Goal: Task Accomplishment & Management: Complete application form

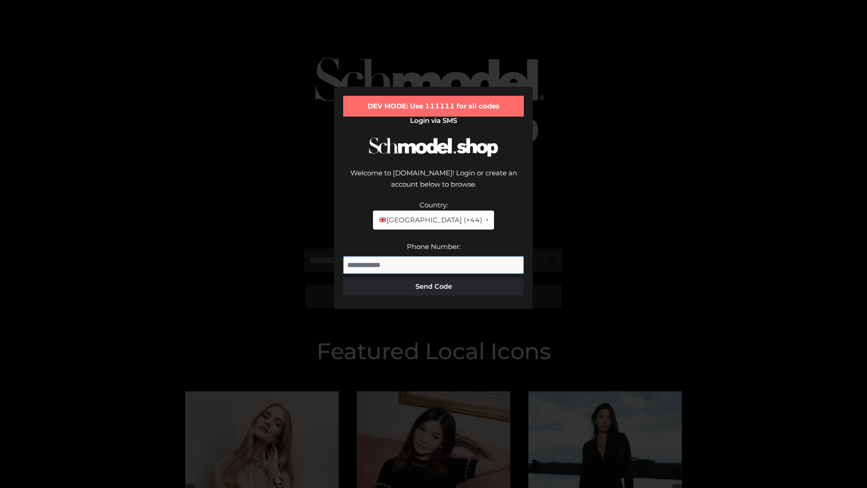
click at [433, 256] on input "Phone Number:" at bounding box center [433, 265] width 181 height 18
type input "**********"
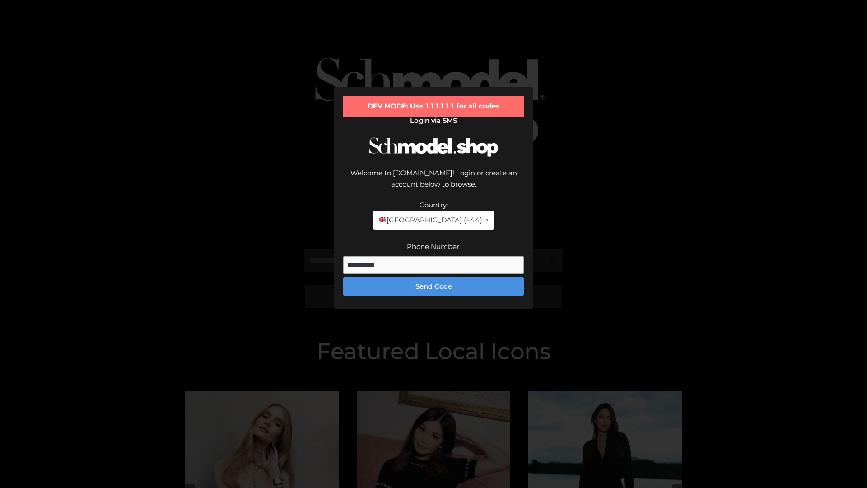
click at [433, 277] on button "Send Code" at bounding box center [433, 286] width 181 height 18
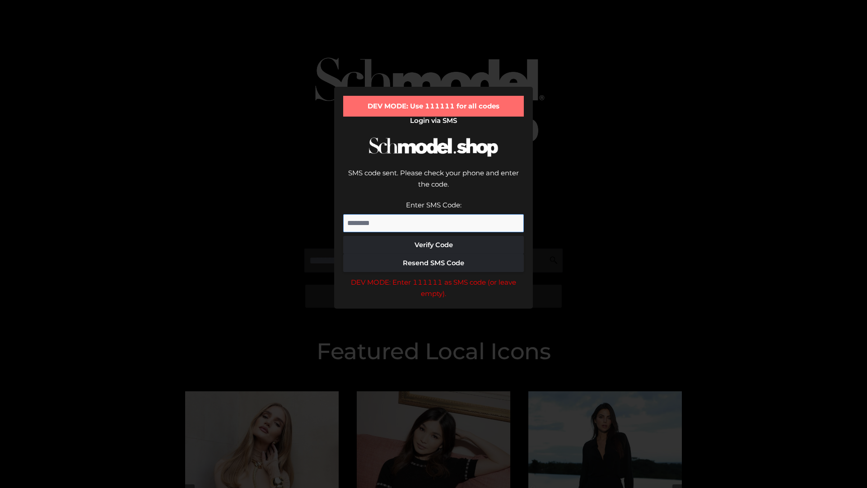
click at [433, 214] on input "Enter SMS Code:" at bounding box center [433, 223] width 181 height 18
type input "******"
click at [433, 236] on button "Verify Code" at bounding box center [433, 245] width 181 height 18
click at [433, 276] on div "DEV MODE: Enter 111111 as SMS code (or leave empty)." at bounding box center [433, 287] width 181 height 23
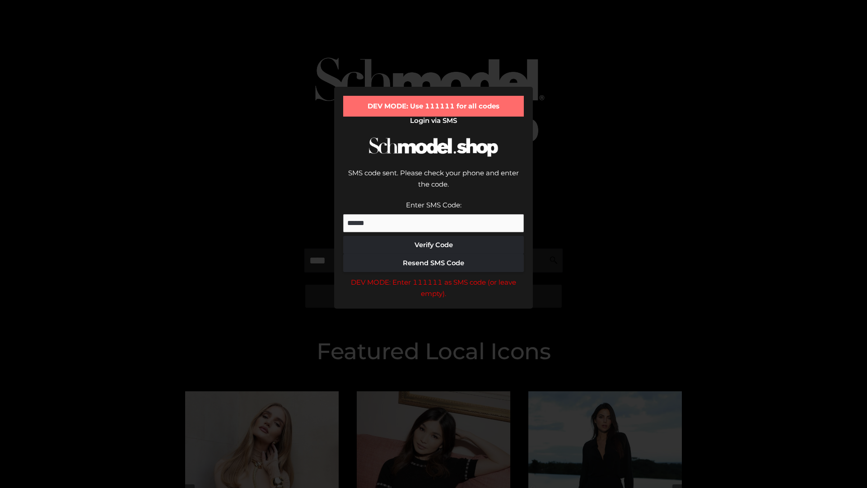
click at [433, 276] on div "DEV MODE: Enter 111111 as SMS code (or leave empty)." at bounding box center [433, 287] width 181 height 23
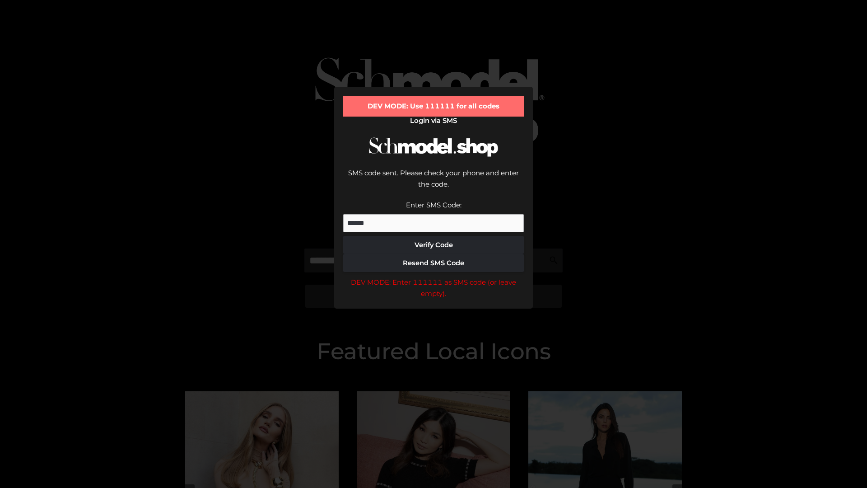
click at [433, 276] on div "DEV MODE: Enter 111111 as SMS code (or leave empty)." at bounding box center [433, 287] width 181 height 23
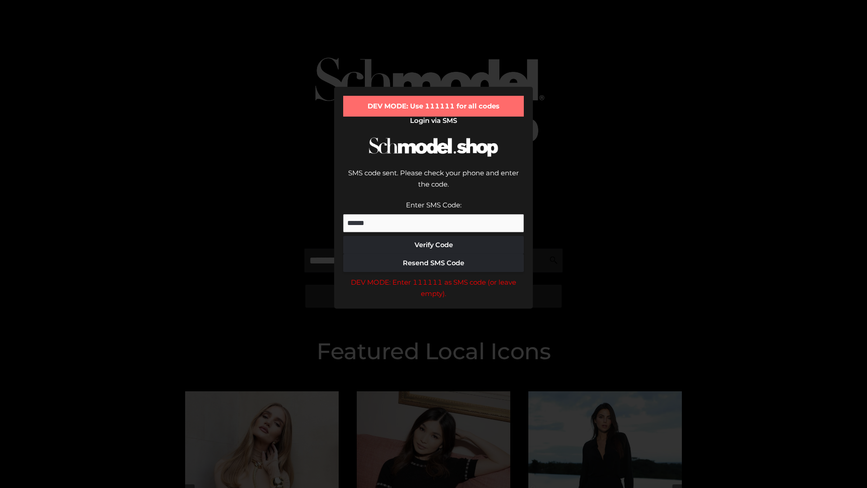
click at [433, 276] on div "DEV MODE: Enter 111111 as SMS code (or leave empty)." at bounding box center [433, 287] width 181 height 23
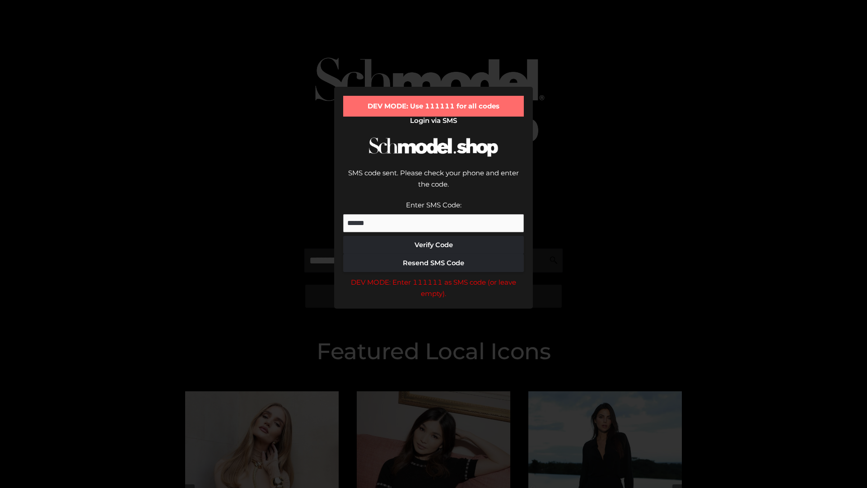
click at [433, 276] on div "DEV MODE: Enter 111111 as SMS code (or leave empty)." at bounding box center [433, 287] width 181 height 23
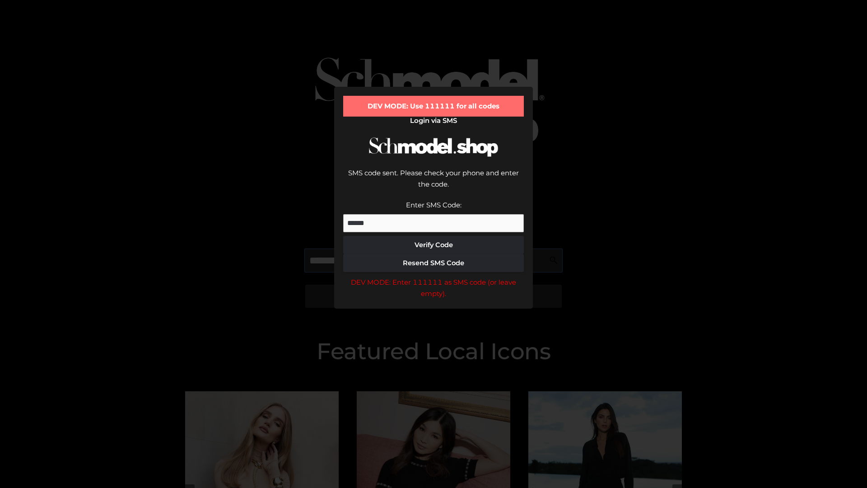
scroll to position [0, 0]
click at [433, 276] on div "DEV MODE: Enter 111111 as SMS code (or leave empty)." at bounding box center [433, 287] width 181 height 23
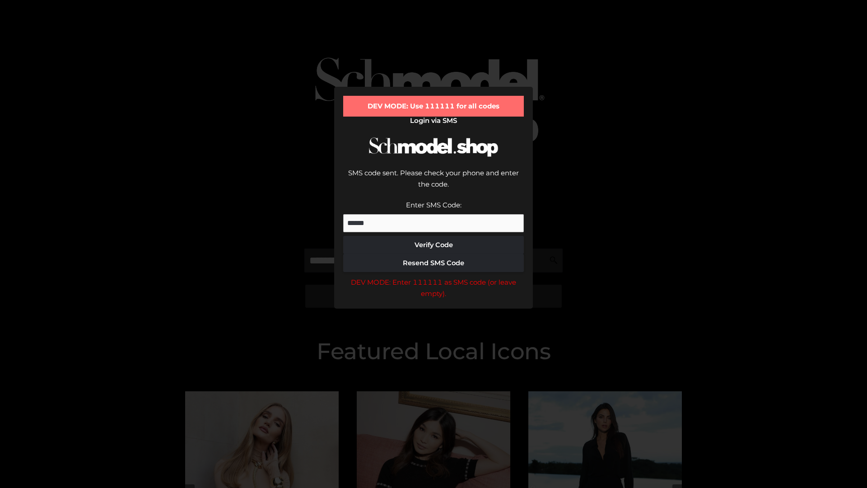
click at [433, 276] on div "DEV MODE: Enter 111111 as SMS code (or leave empty)." at bounding box center [433, 287] width 181 height 23
type input "**********"
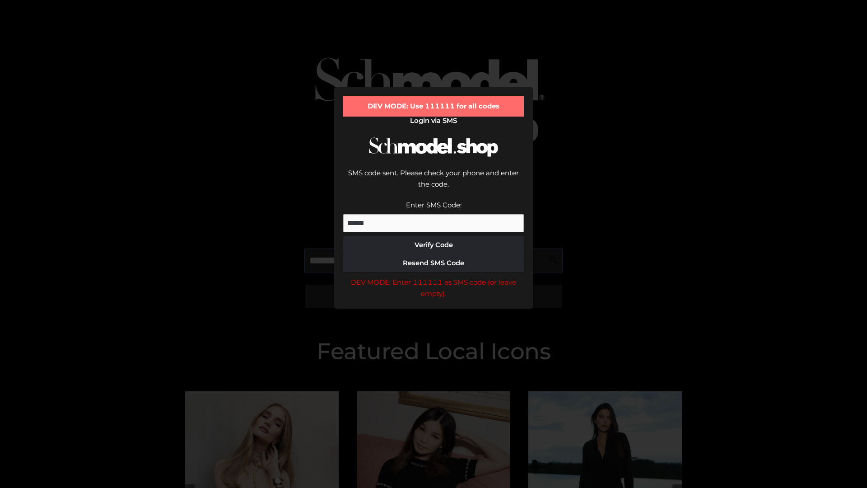
scroll to position [0, 46]
